Goal: Information Seeking & Learning: Learn about a topic

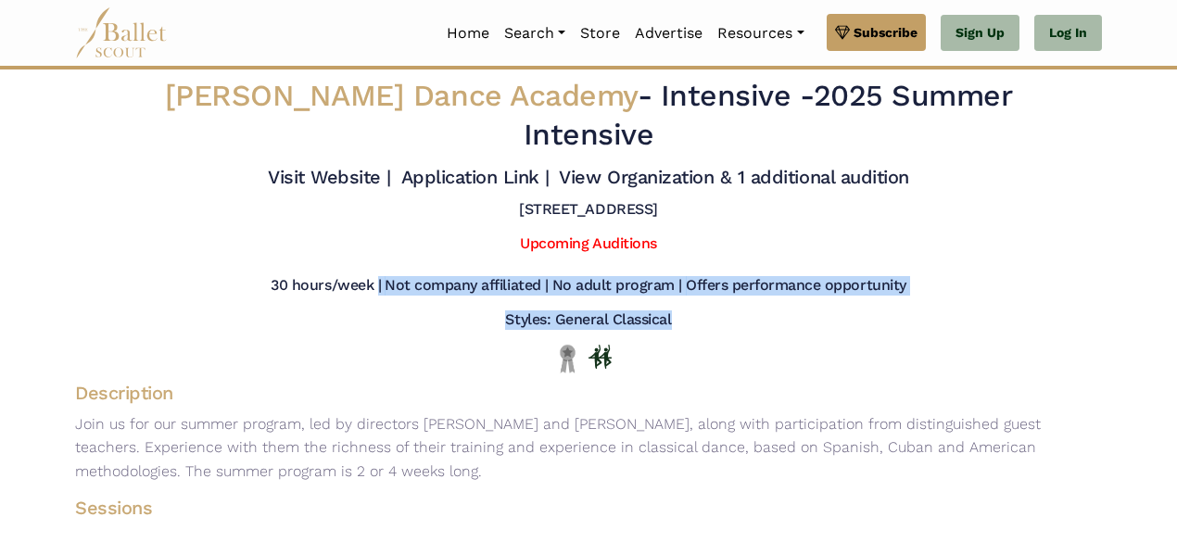
drag, startPoint x: 911, startPoint y: 325, endPoint x: 992, endPoint y: 332, distance: 80.9
click at [992, 332] on div "[PERSON_NAME] Dance Academy - Intensive - 2025 Summer Intensive Visit Website |…" at bounding box center [588, 496] width 1057 height 852
click at [992, 332] on div "Styles: General Classical" at bounding box center [588, 324] width 1057 height 27
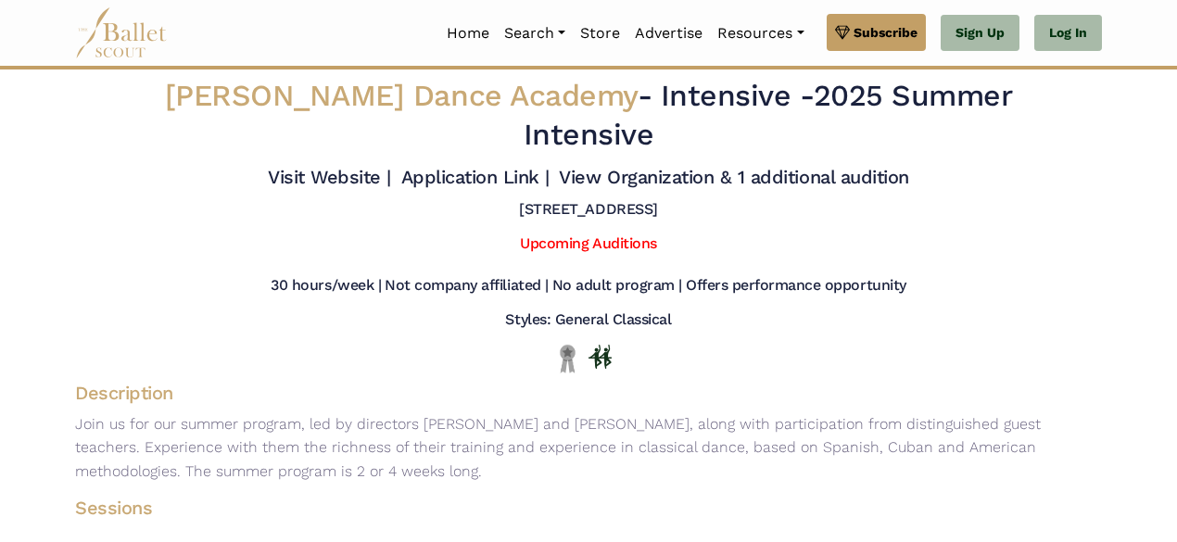
scroll to position [371, 0]
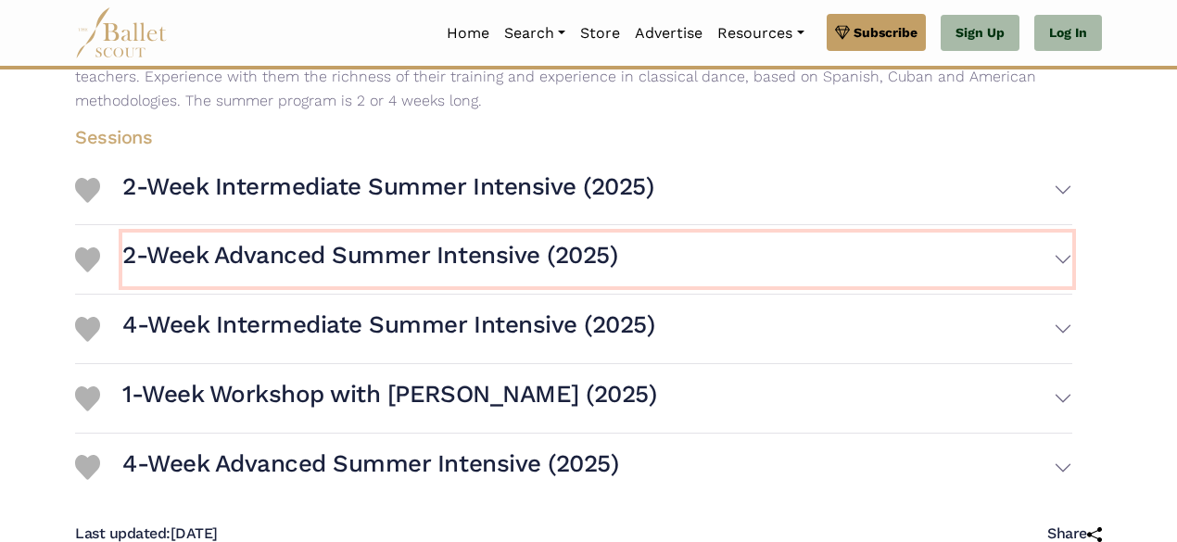
click at [306, 271] on h3 "2-Week Advanced Summer Intensive (2025)" at bounding box center [369, 256] width 495 height 32
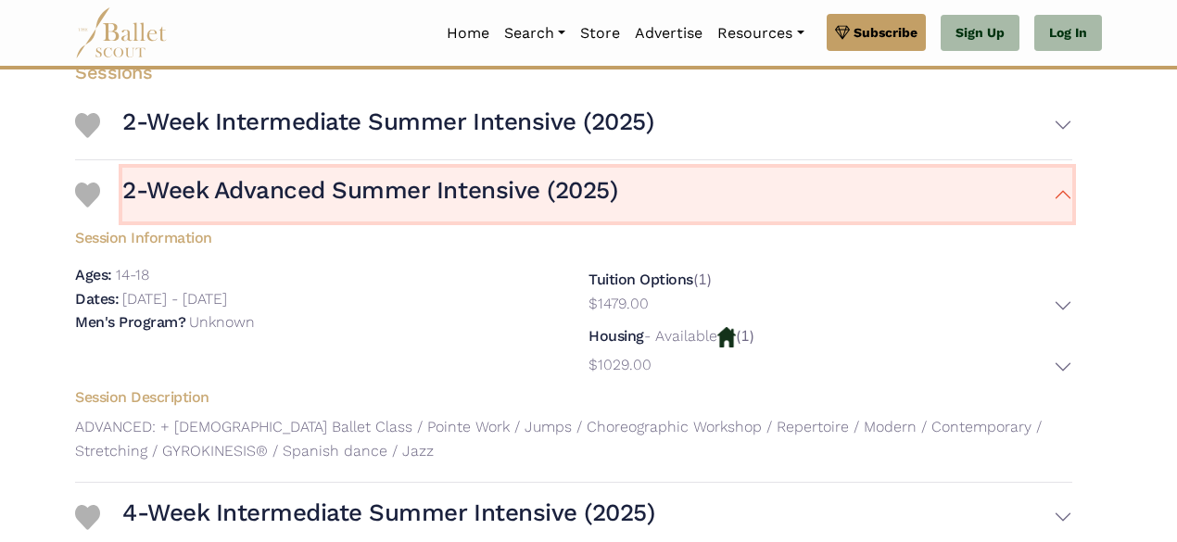
scroll to position [463, 0]
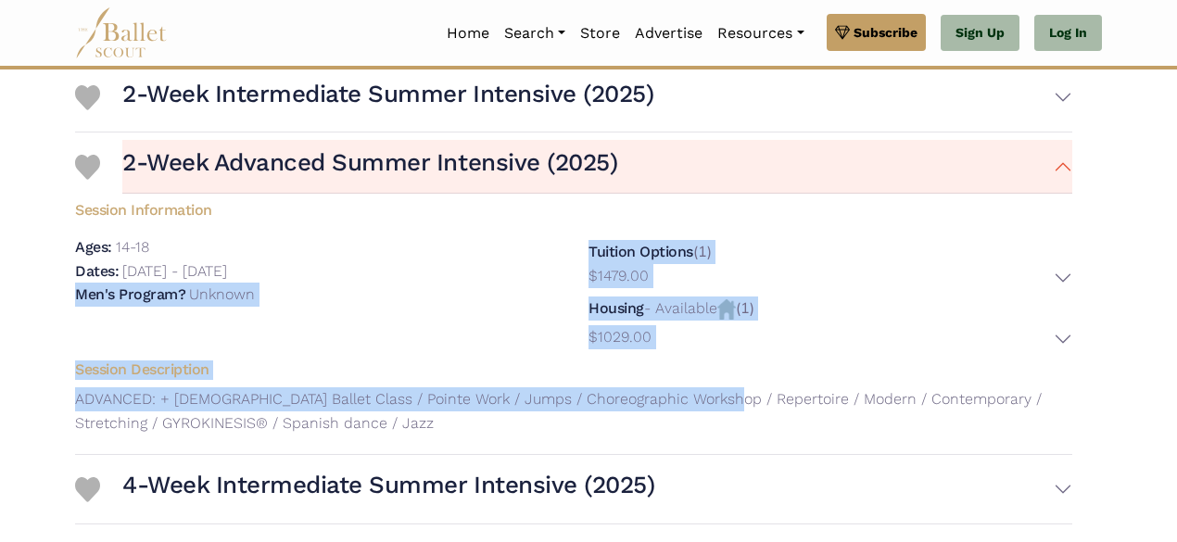
drag, startPoint x: 542, startPoint y: 286, endPoint x: 717, endPoint y: 387, distance: 202.2
click at [716, 399] on div "Session Information Ages: 14-18 Dates: Men's Program? Tuition Options" at bounding box center [573, 320] width 997 height 253
click at [732, 370] on h5 "Session Description" at bounding box center [573, 370] width 1027 height 19
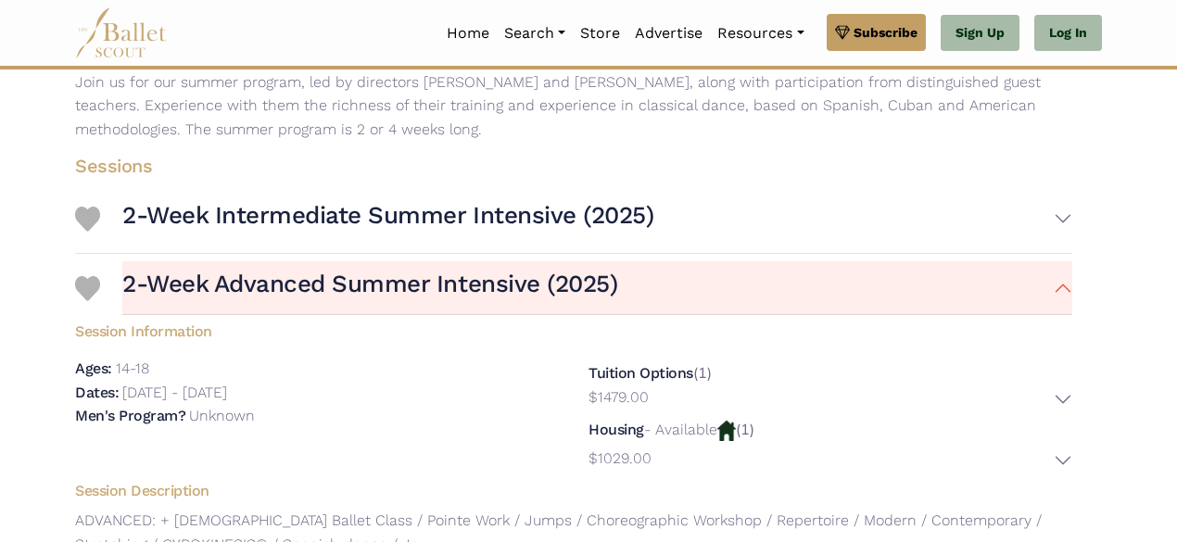
scroll to position [371, 0]
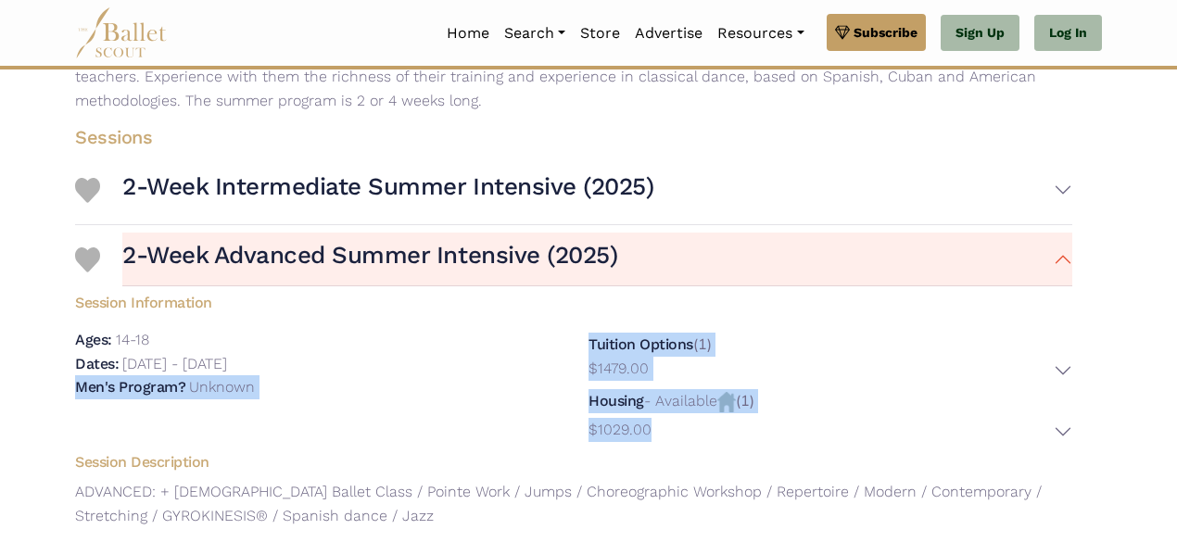
drag, startPoint x: 538, startPoint y: 365, endPoint x: 739, endPoint y: 445, distance: 216.4
click at [739, 445] on div "Session Information Ages: 14-18 Dates: [DATE] - [DATE]" at bounding box center [573, 365] width 1027 height 159
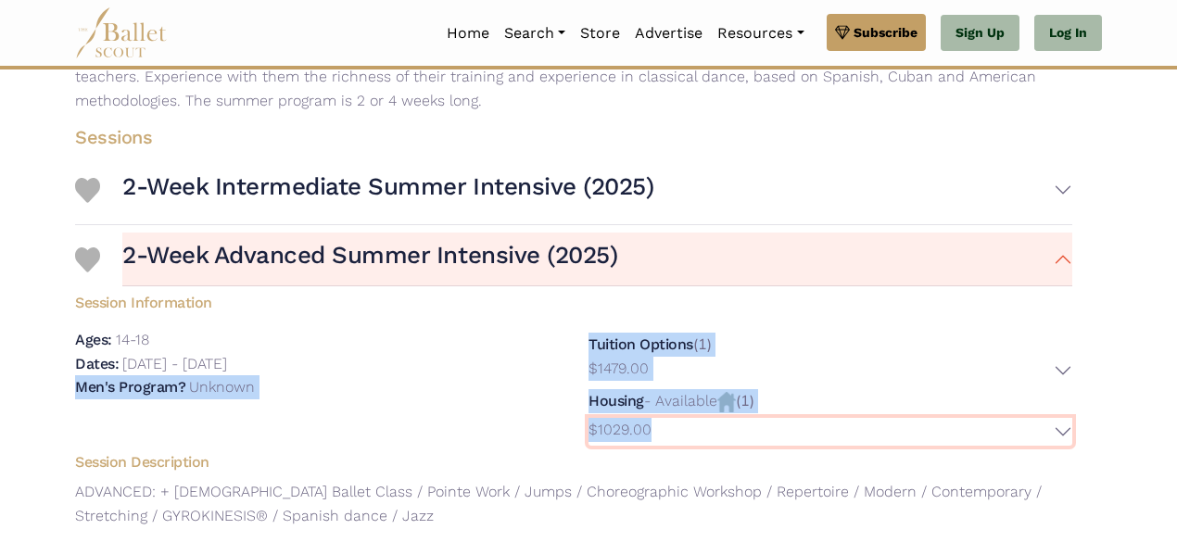
click at [739, 445] on button "$1029.00" at bounding box center [831, 432] width 484 height 29
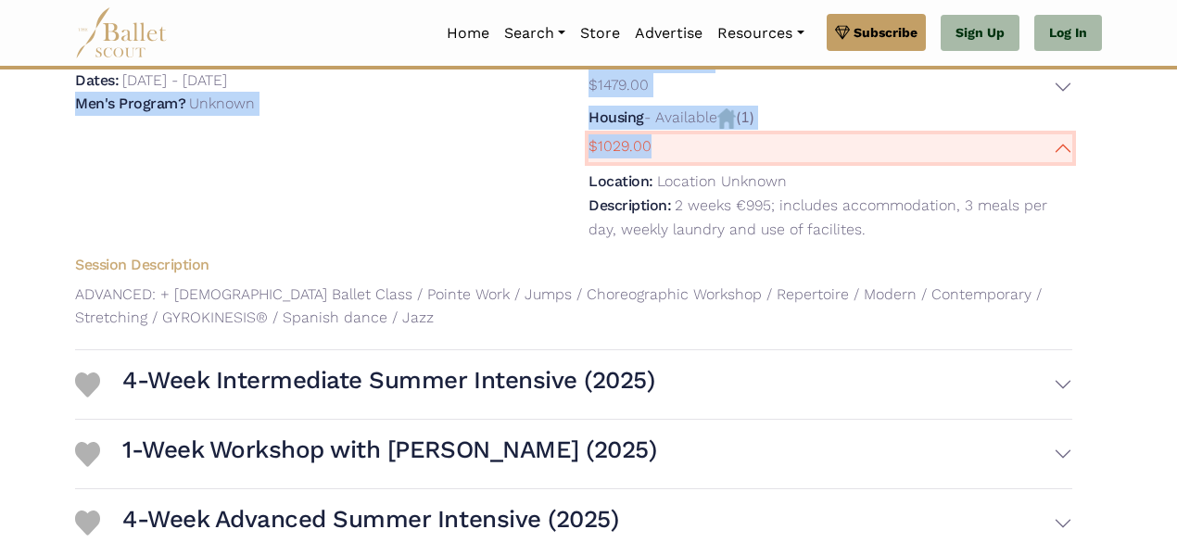
scroll to position [649, 0]
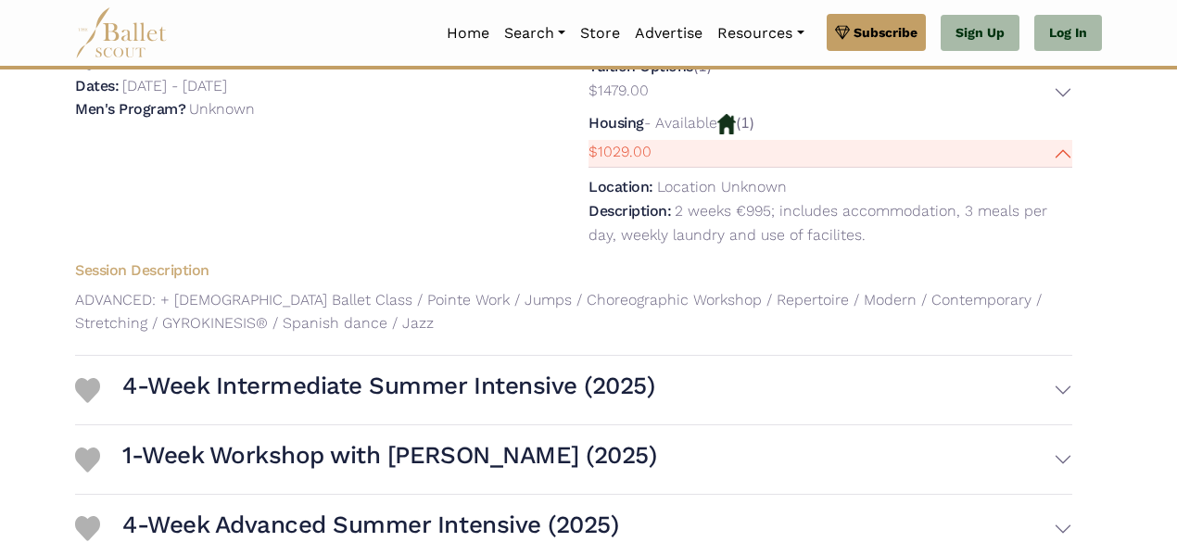
click at [645, 348] on div "Session Description ADVANCED: + [DEMOGRAPHIC_DATA] Ballet Class / Pointe Work /…" at bounding box center [573, 301] width 1027 height 94
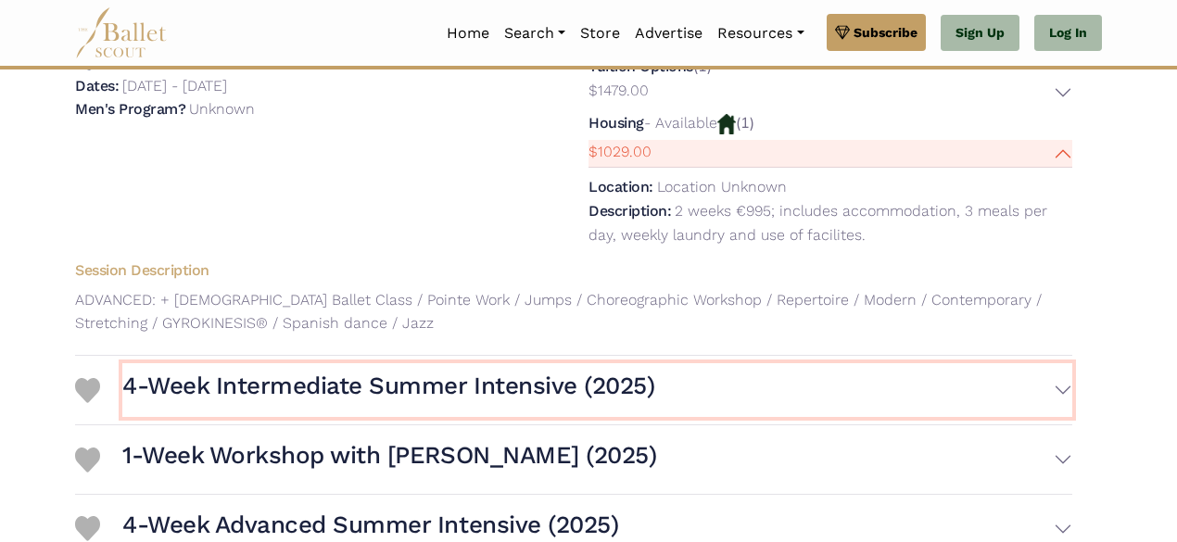
click at [643, 372] on button "4-Week Intermediate Summer Intensive (2025)" at bounding box center [597, 390] width 950 height 54
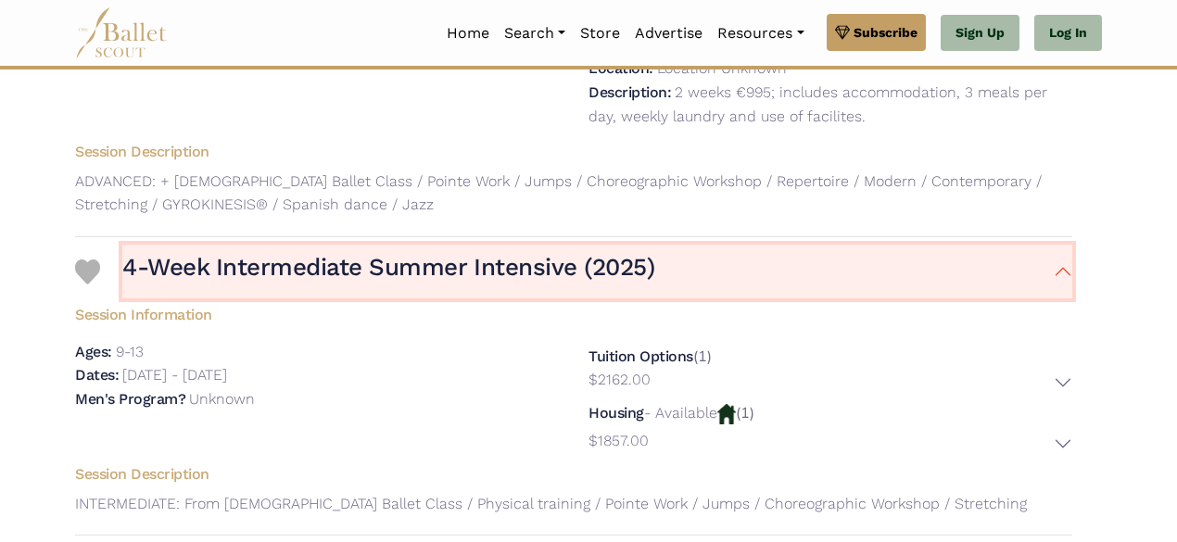
scroll to position [834, 0]
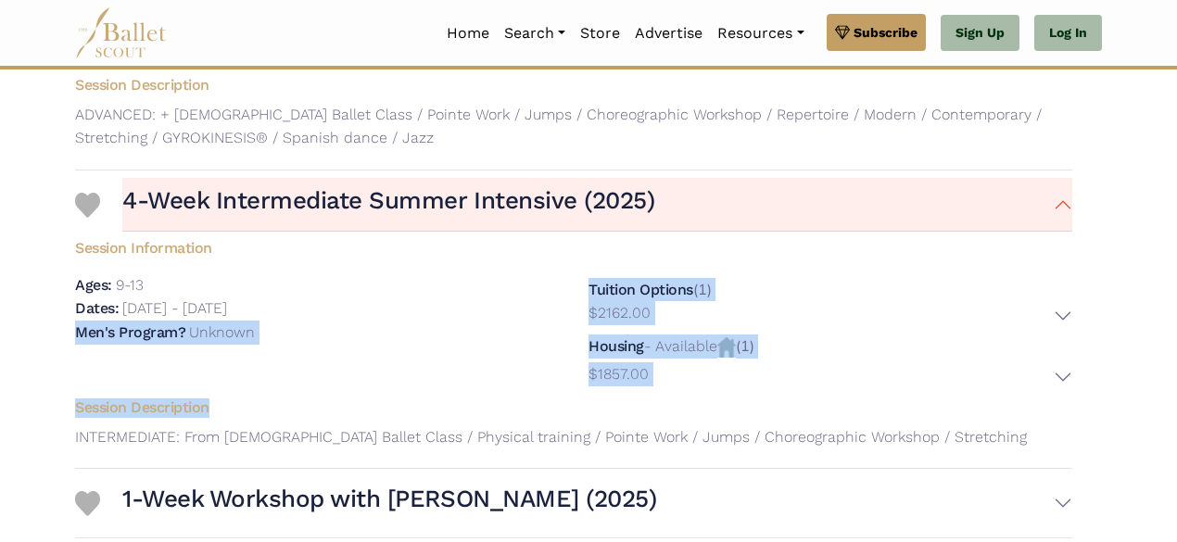
drag, startPoint x: 530, startPoint y: 305, endPoint x: 771, endPoint y: 403, distance: 260.3
click at [771, 403] on div "Session Information Ages: 9-13 Dates: Men's Program? Tuition Options (1)" at bounding box center [573, 347] width 997 height 230
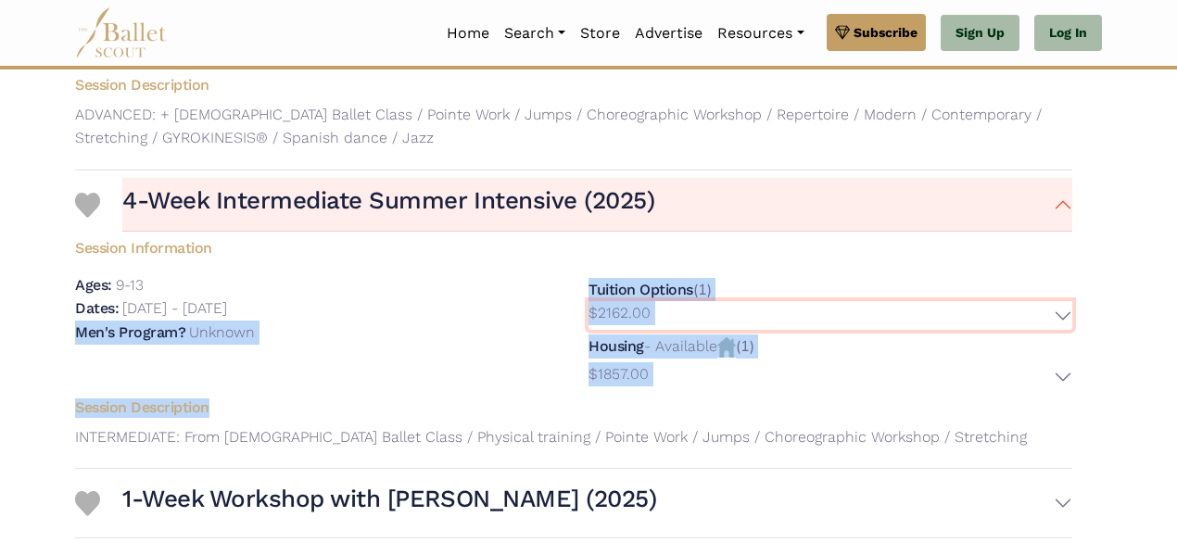
click at [890, 316] on button "$2162.00" at bounding box center [831, 315] width 484 height 29
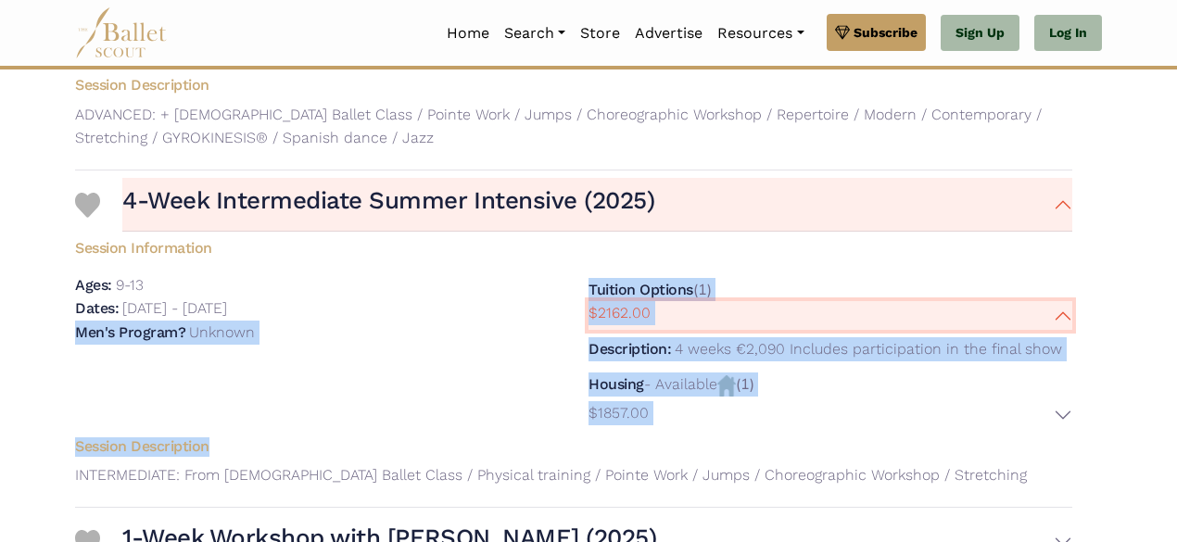
click at [890, 316] on button "$2162.00" at bounding box center [831, 315] width 484 height 29
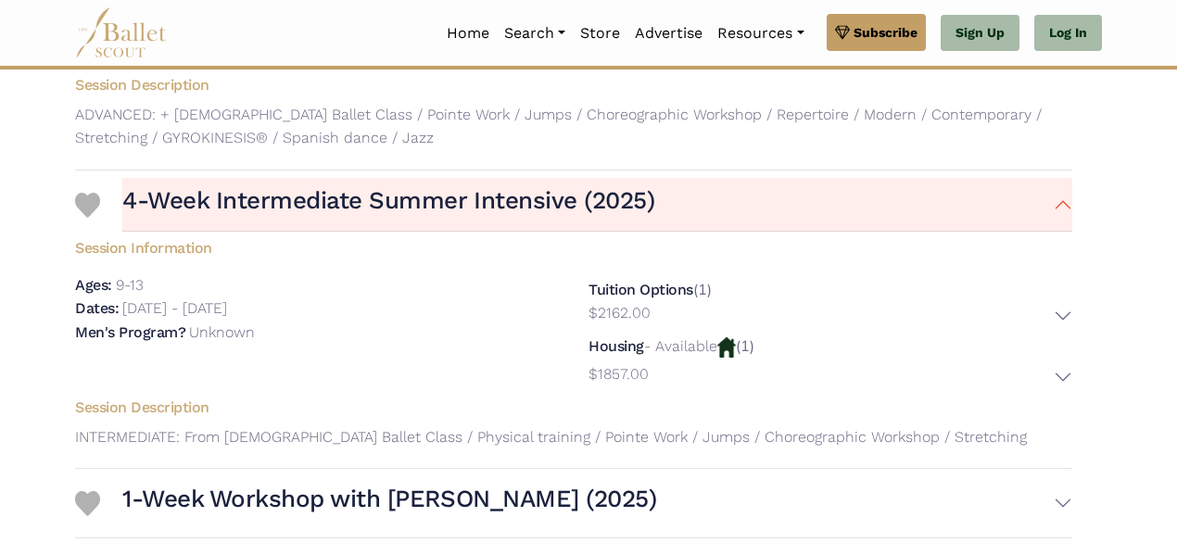
click at [367, 267] on div "Session Information Ages: 9-13 Dates: July 1st, 2025 - July 26th, 2025" at bounding box center [573, 311] width 1027 height 159
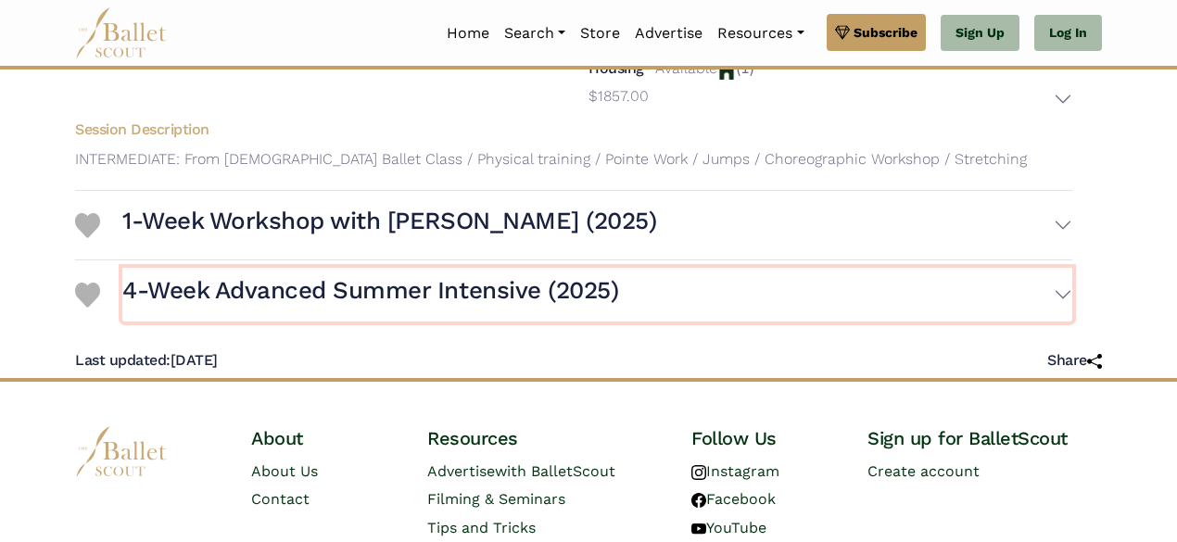
click at [347, 292] on h3 "4-Week Advanced Summer Intensive (2025)" at bounding box center [370, 291] width 496 height 32
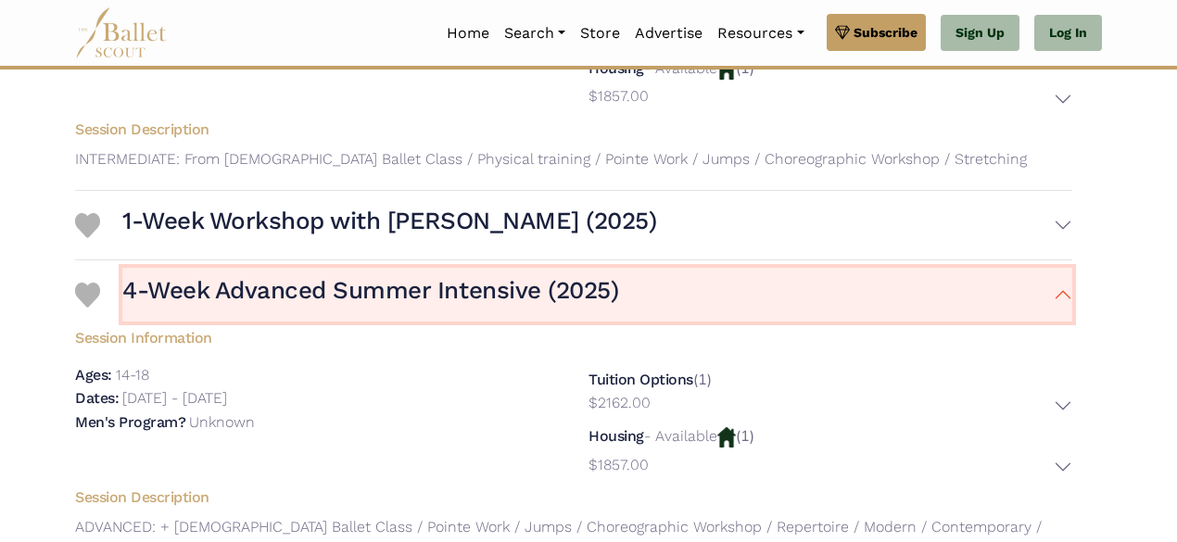
scroll to position [834, 0]
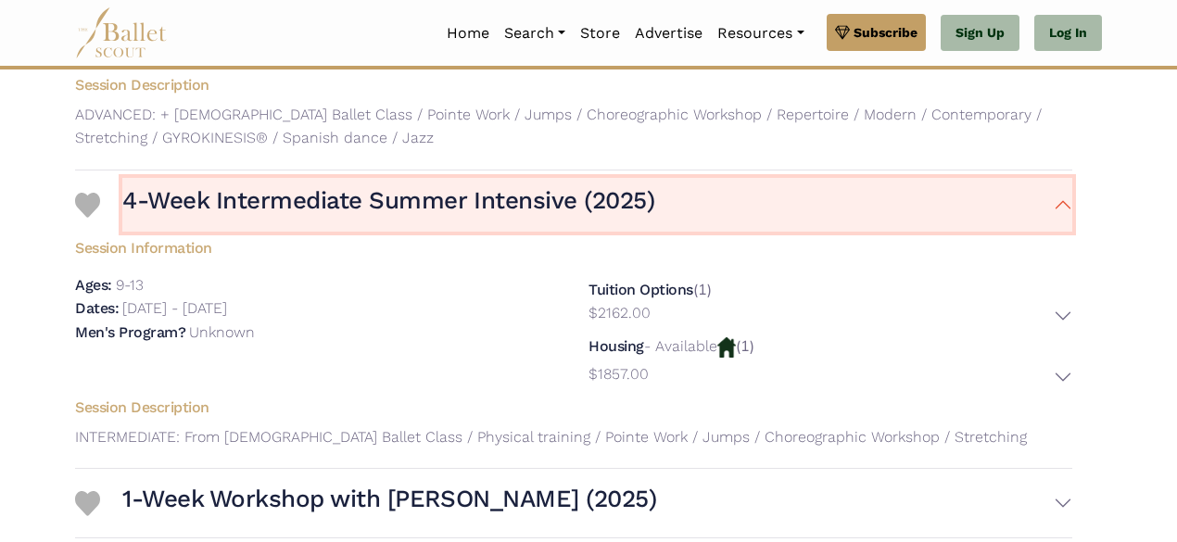
click at [1028, 207] on button "4-Week Intermediate Summer Intensive (2025)" at bounding box center [597, 205] width 950 height 54
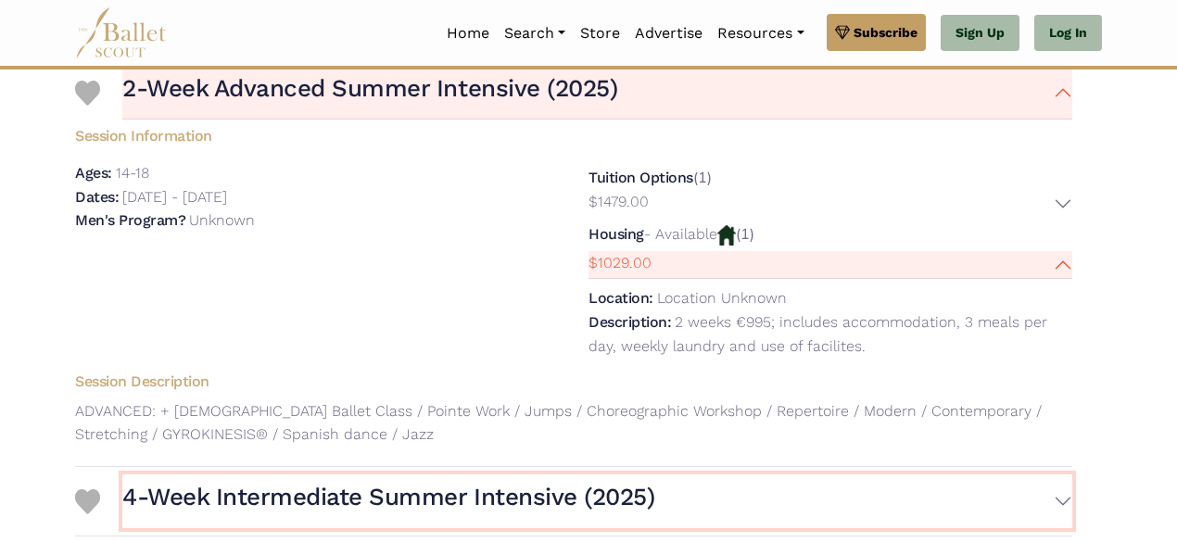
scroll to position [278, 0]
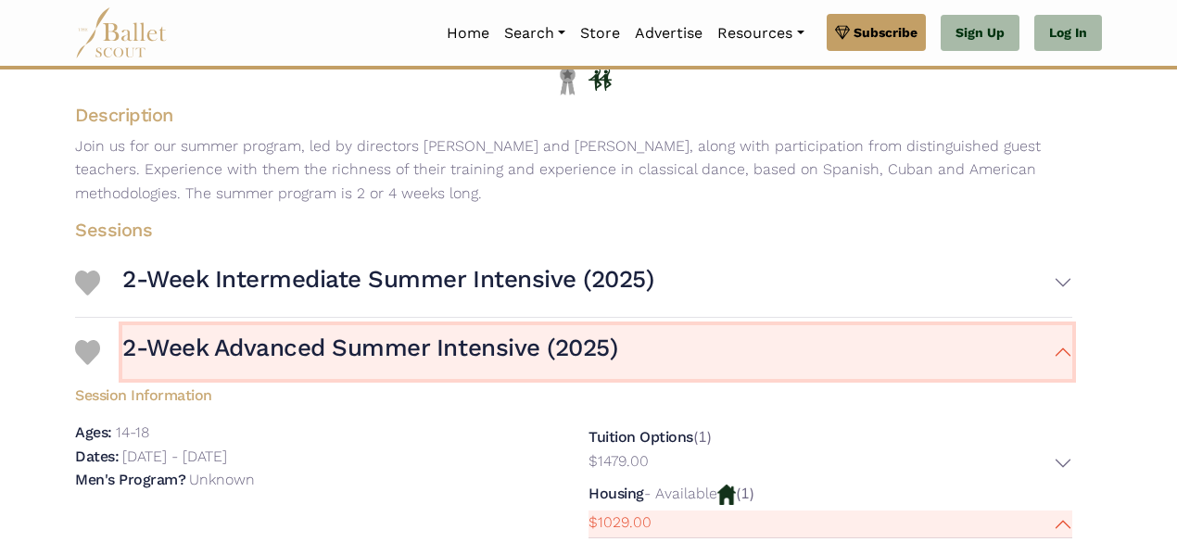
click at [1016, 353] on button "2-Week Advanced Summer Intensive (2025)" at bounding box center [597, 352] width 950 height 54
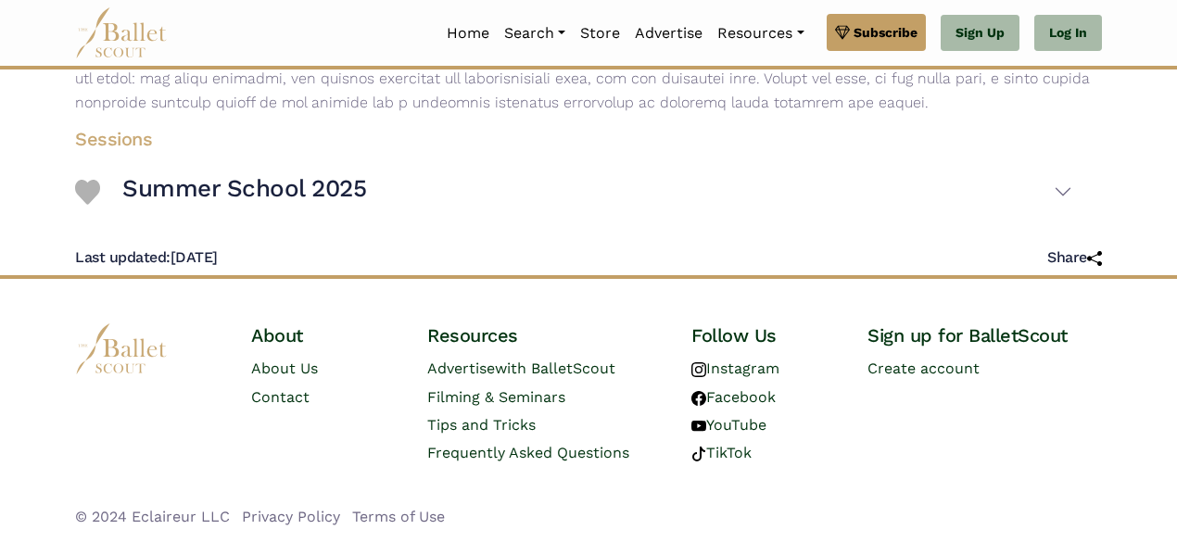
scroll to position [9, 0]
